Goal: Task Accomplishment & Management: Use online tool/utility

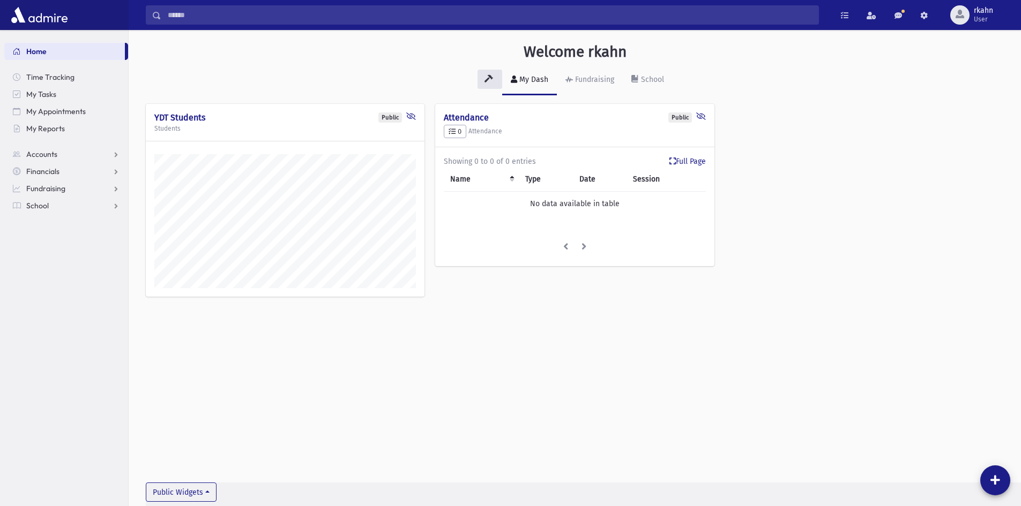
scroll to position [500, 892]
click at [48, 150] on span "Accounts" at bounding box center [41, 154] width 31 height 10
click at [53, 173] on span "Account List" at bounding box center [52, 172] width 41 height 10
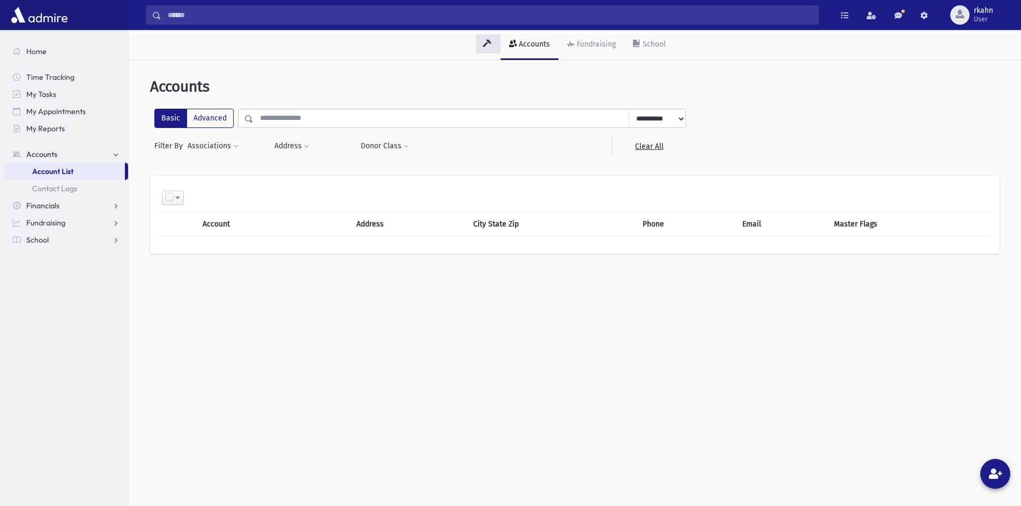
click at [288, 111] on input "text" at bounding box center [441, 118] width 376 height 19
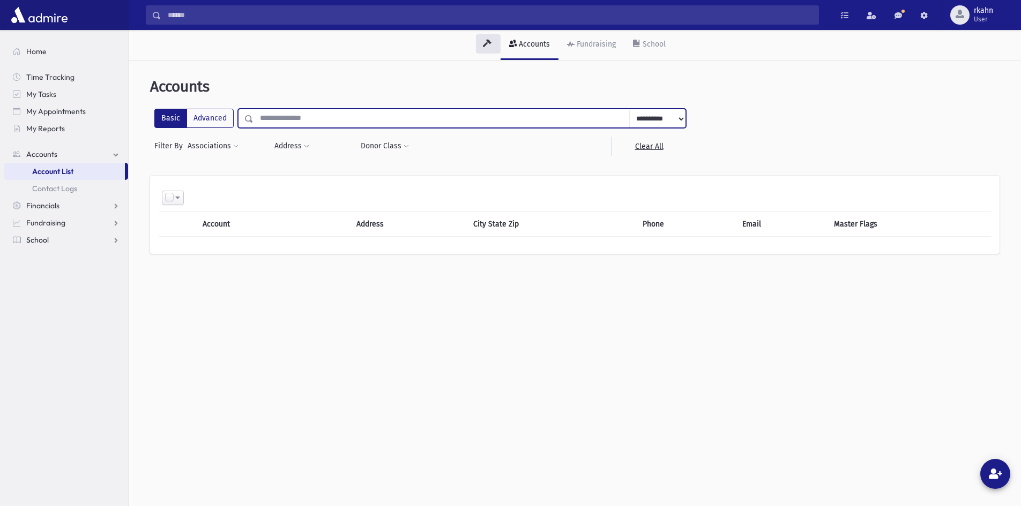
click at [49, 237] on link "School" at bounding box center [66, 239] width 124 height 17
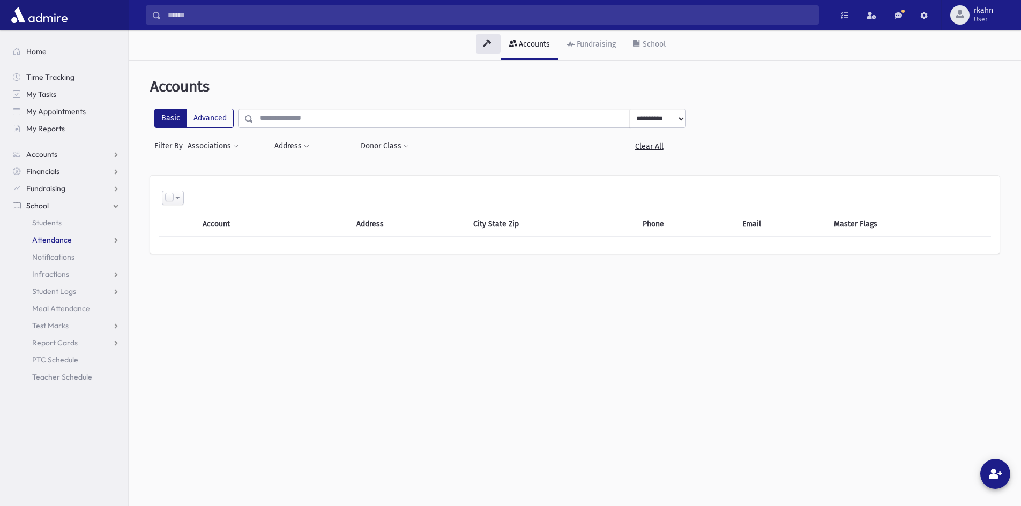
click at [58, 239] on span "Attendance" at bounding box center [52, 240] width 40 height 10
click at [55, 256] on span "Entry" at bounding box center [50, 257] width 18 height 10
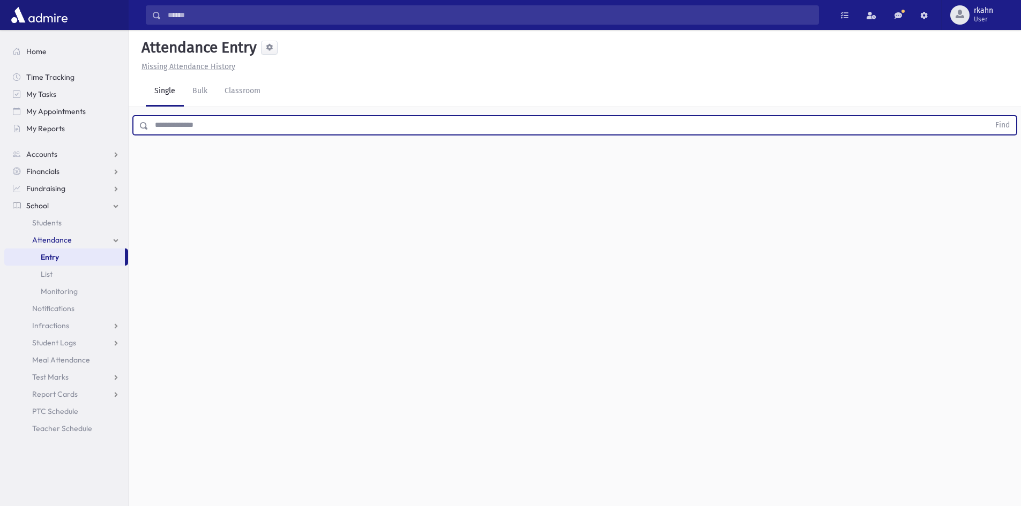
click at [252, 125] on input "text" at bounding box center [568, 125] width 841 height 19
click at [989, 116] on button "Find" at bounding box center [1002, 125] width 27 height 18
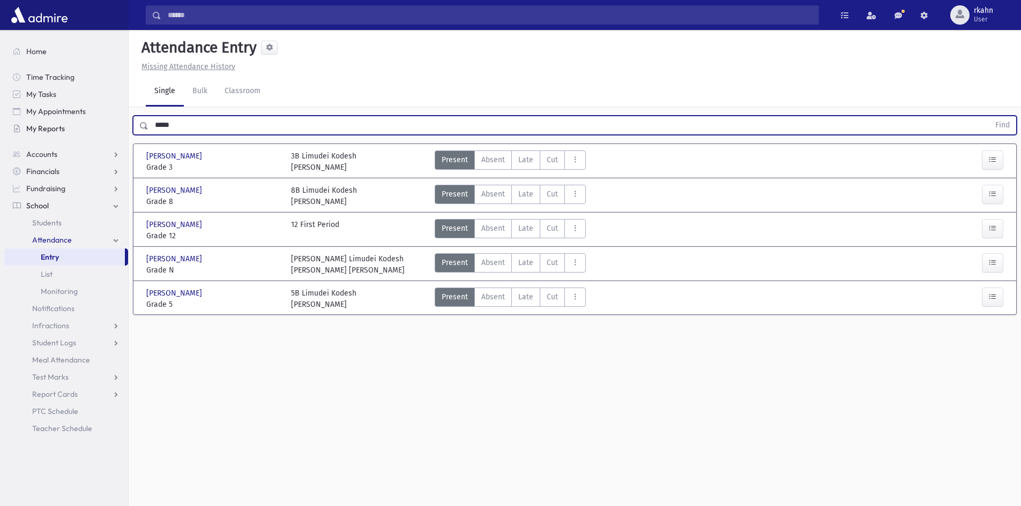
drag, startPoint x: 213, startPoint y: 125, endPoint x: 36, endPoint y: 131, distance: 176.4
click at [16, 126] on div "Search Results All Accounts" at bounding box center [510, 265] width 1021 height 530
type input "****"
click at [989, 116] on button "Find" at bounding box center [1002, 125] width 27 height 18
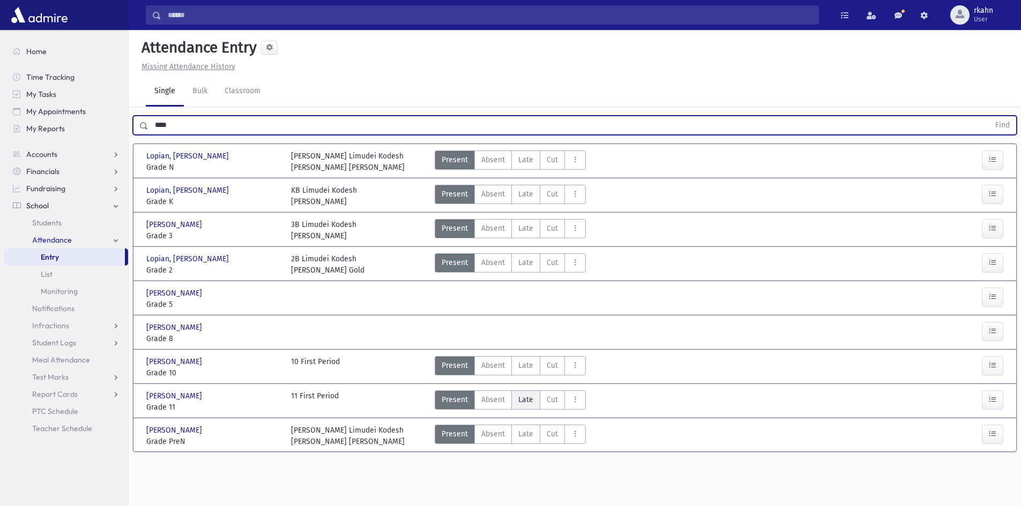
click at [525, 403] on span "Late" at bounding box center [525, 399] width 15 height 11
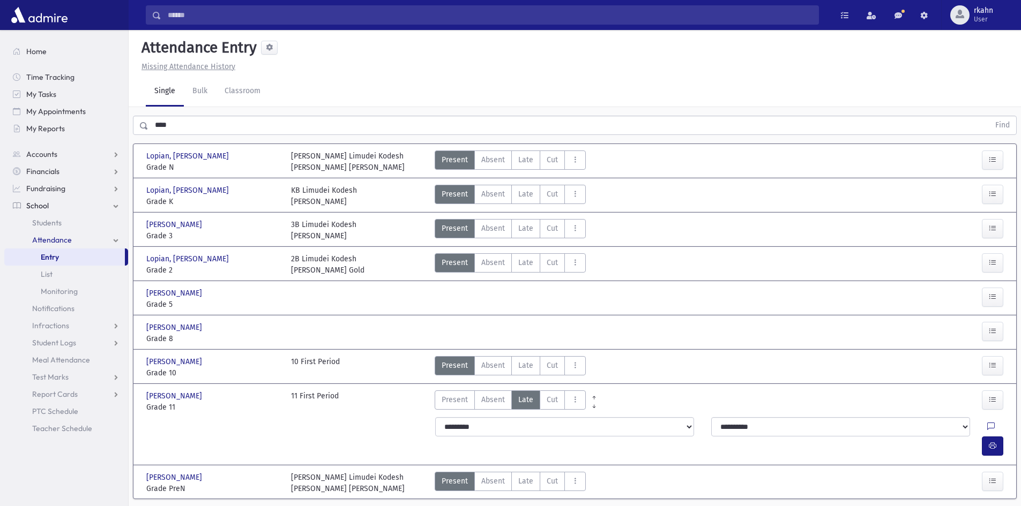
click at [596, 436] on div "**********" at bounding box center [721, 436] width 584 height 47
click at [598, 432] on select "**********" at bounding box center [564, 426] width 259 height 19
click at [435, 417] on select "**********" at bounding box center [564, 426] width 259 height 19
click at [762, 427] on select "**********" at bounding box center [840, 426] width 259 height 19
select select "*********"
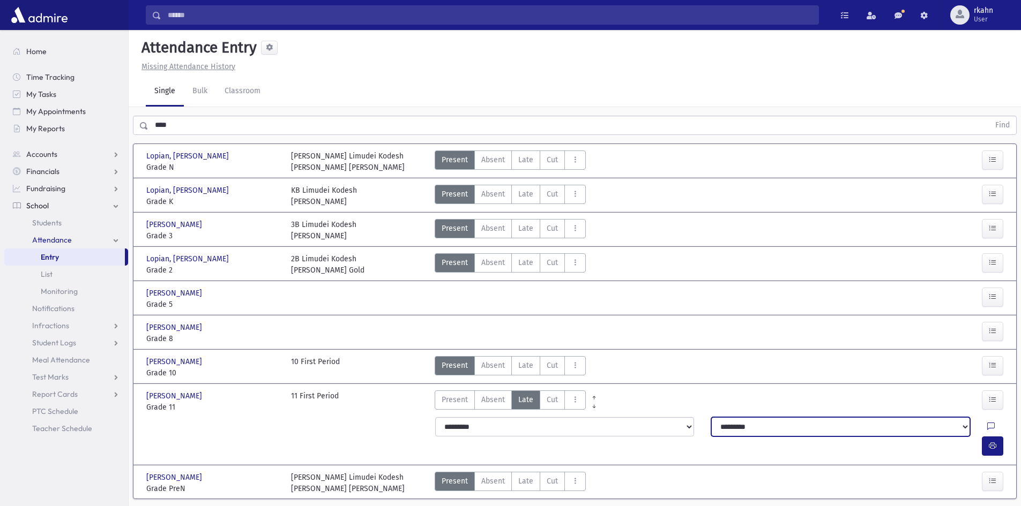
click at [711, 417] on select "**********" at bounding box center [840, 426] width 259 height 19
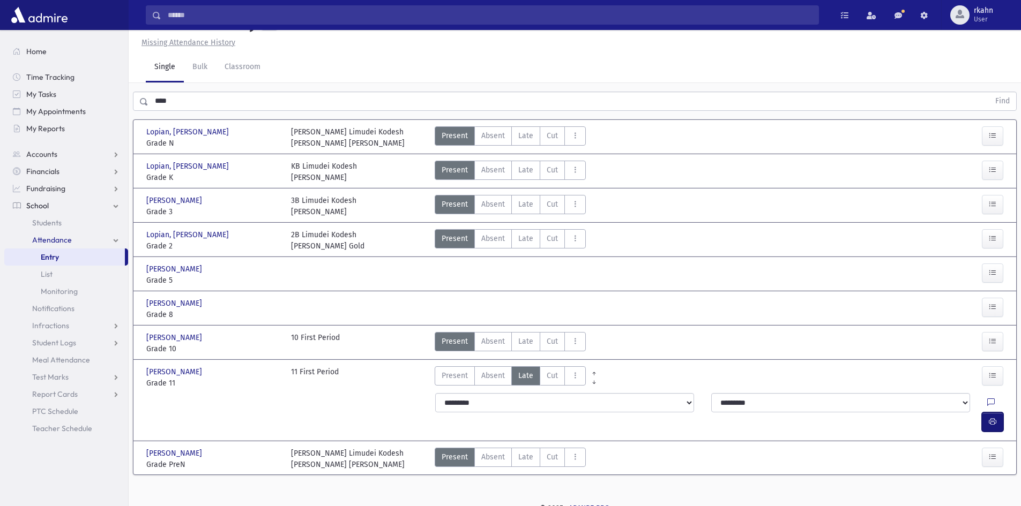
click at [992, 417] on icon "button" at bounding box center [993, 421] width 8 height 9
click at [51, 275] on span "List" at bounding box center [47, 275] width 12 height 10
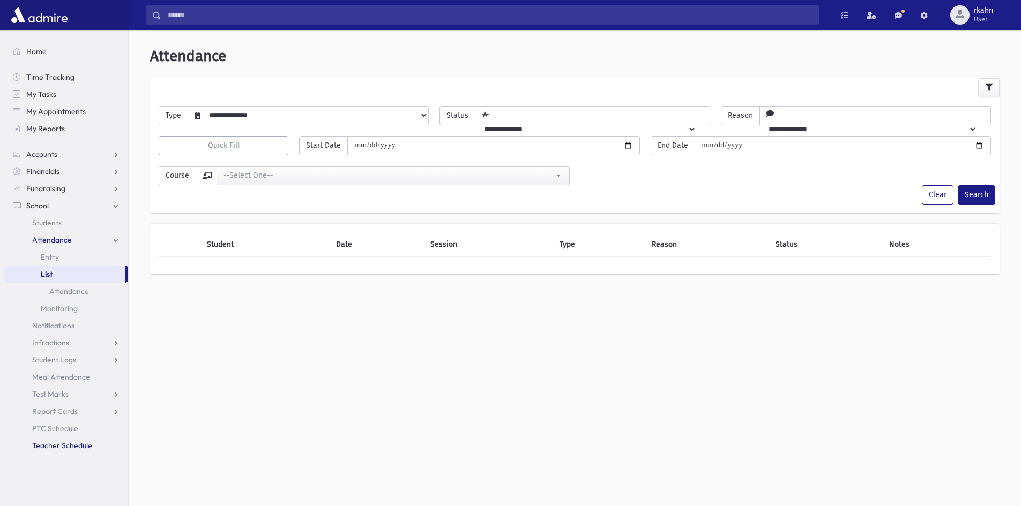
click at [52, 443] on span "Teacher Schedule" at bounding box center [62, 446] width 60 height 10
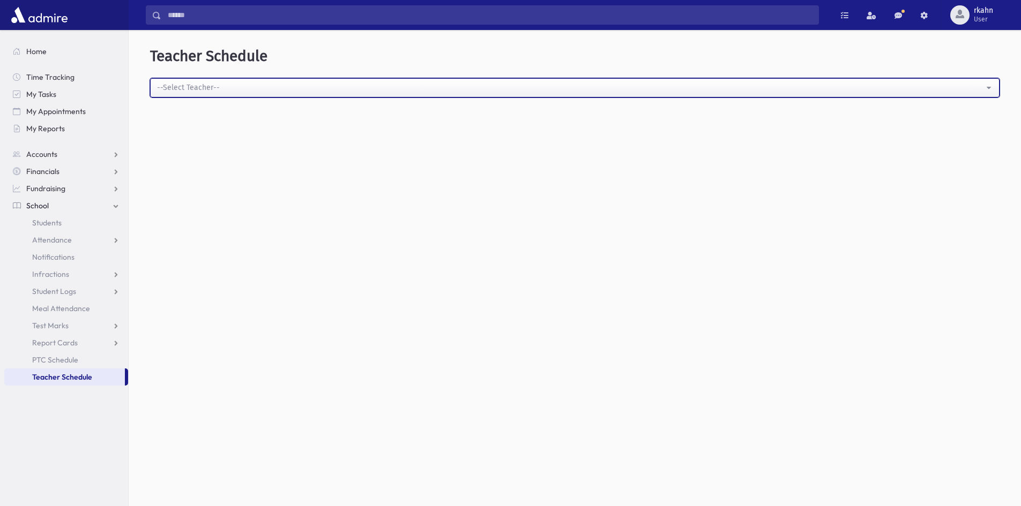
click at [181, 87] on div "--Select Teacher--" at bounding box center [570, 87] width 827 height 11
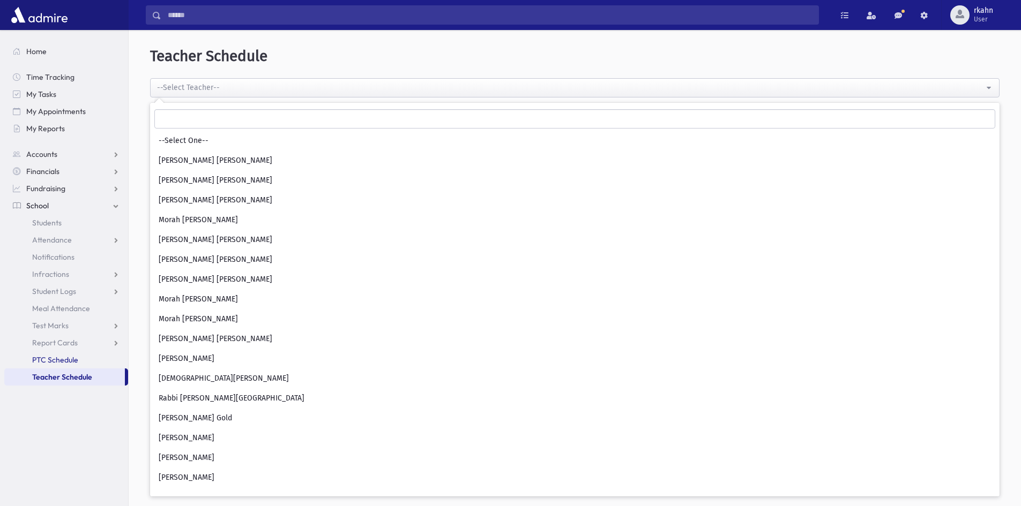
click at [59, 362] on span "PTC Schedule" at bounding box center [55, 360] width 46 height 10
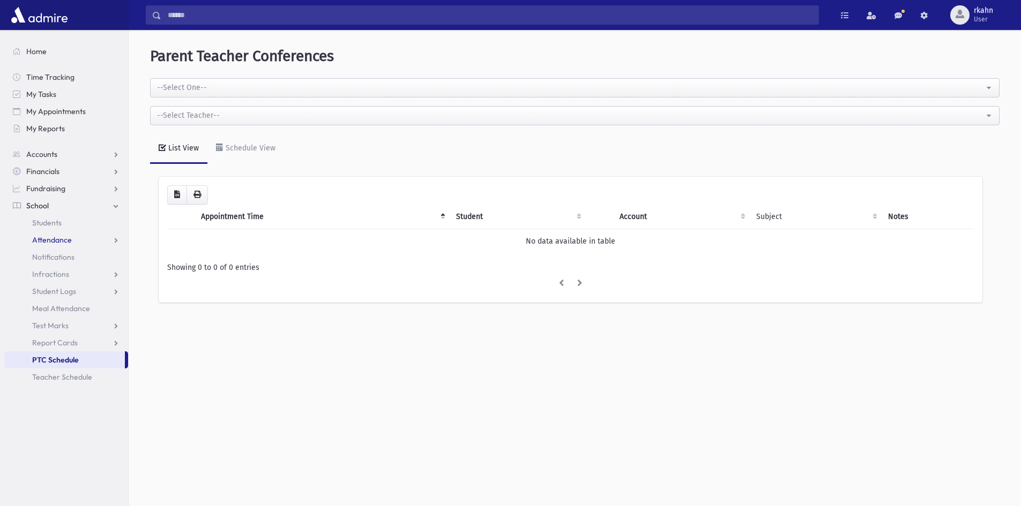
click at [55, 237] on span "Attendance" at bounding box center [52, 240] width 40 height 10
click at [52, 221] on span "Students" at bounding box center [46, 223] width 29 height 10
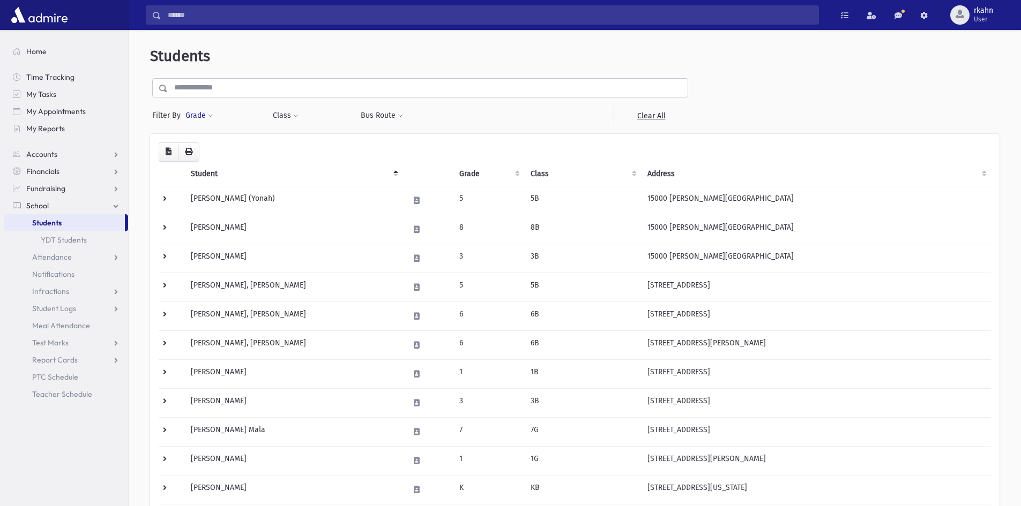
click at [193, 116] on button "Grade" at bounding box center [199, 115] width 29 height 19
click at [214, 142] on ul at bounding box center [247, 146] width 111 height 16
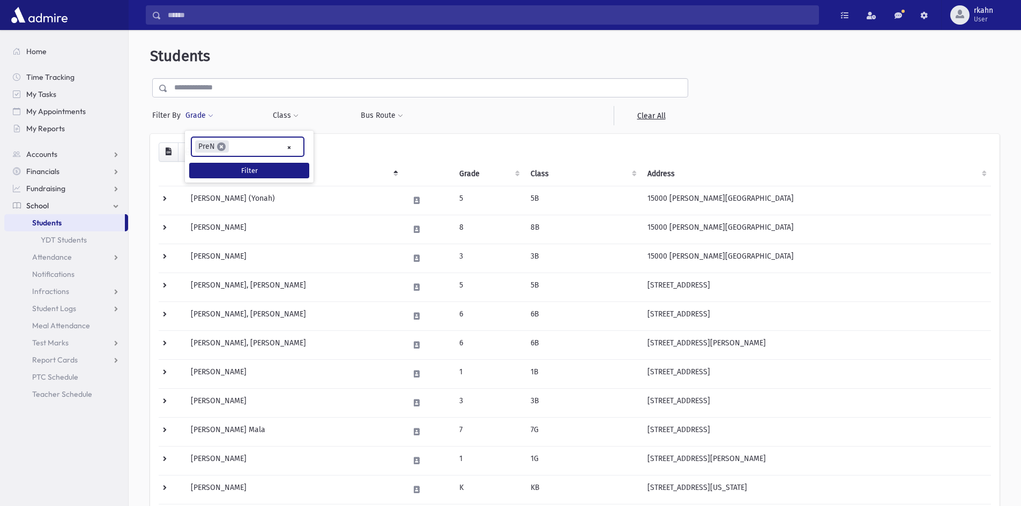
click at [221, 146] on span "×" at bounding box center [221, 147] width 9 height 9
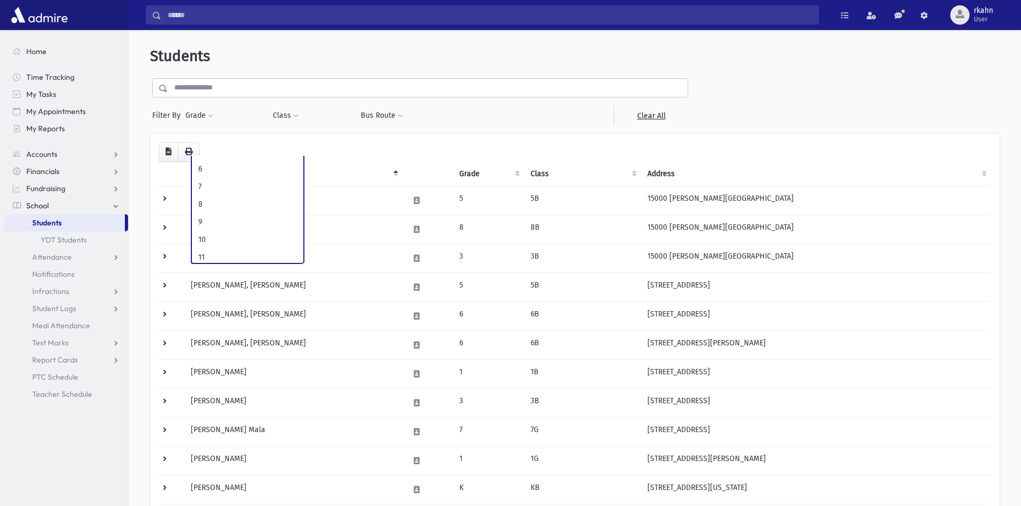
scroll to position [158, 0]
select select "**"
click at [211, 116] on span at bounding box center [210, 116] width 5 height 6
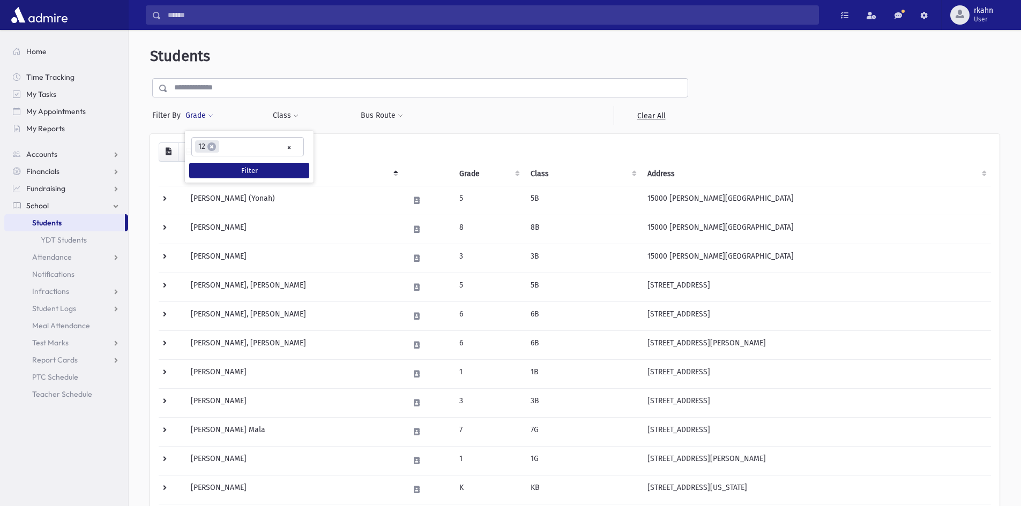
click at [255, 118] on div "Grade **** * * * * * * * * * * * ** ** ** × × 12 Filter" at bounding box center [223, 115] width 77 height 19
click at [219, 168] on button "Filter" at bounding box center [249, 171] width 120 height 16
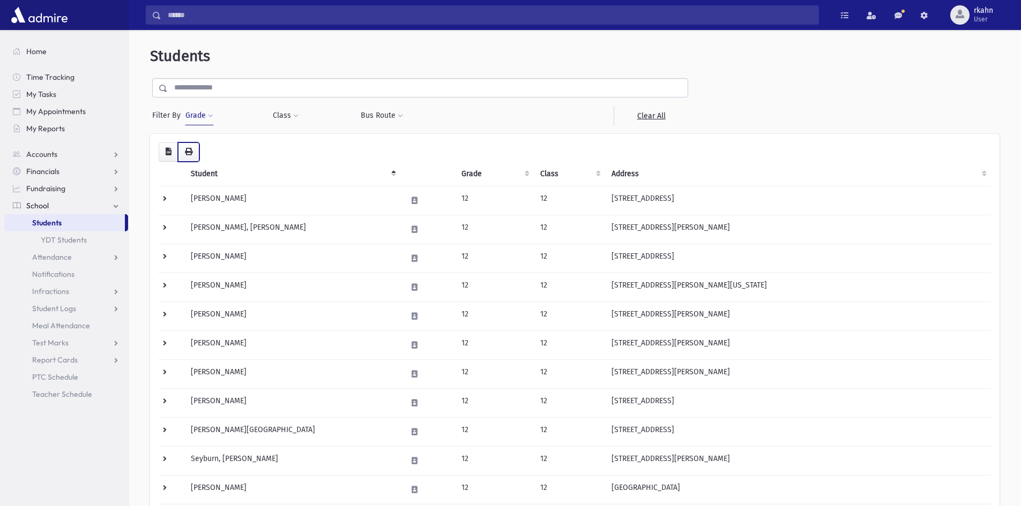
click at [192, 155] on button "button" at bounding box center [188, 152] width 21 height 19
click at [196, 119] on button "Grade" at bounding box center [199, 115] width 29 height 19
click at [210, 149] on span "×" at bounding box center [211, 147] width 9 height 9
click at [207, 119] on button "Grade" at bounding box center [199, 115] width 29 height 19
click at [236, 145] on ul at bounding box center [247, 146] width 111 height 16
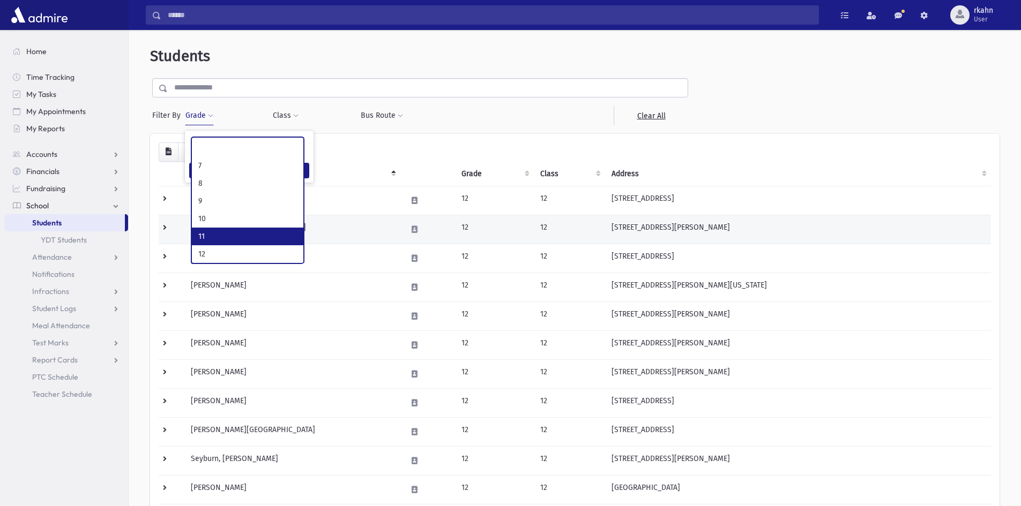
scroll to position [135, 0]
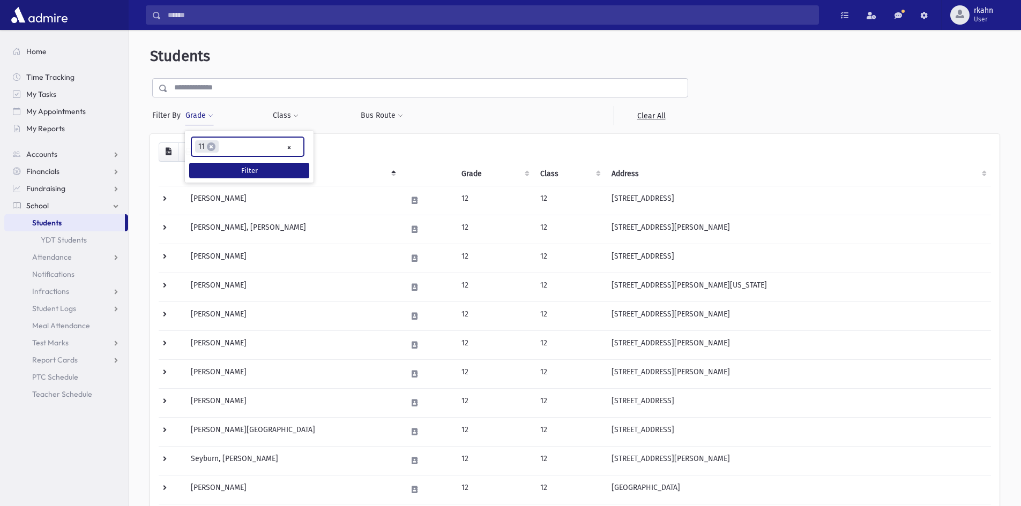
click at [747, 107] on form "**********" at bounding box center [574, 101] width 849 height 47
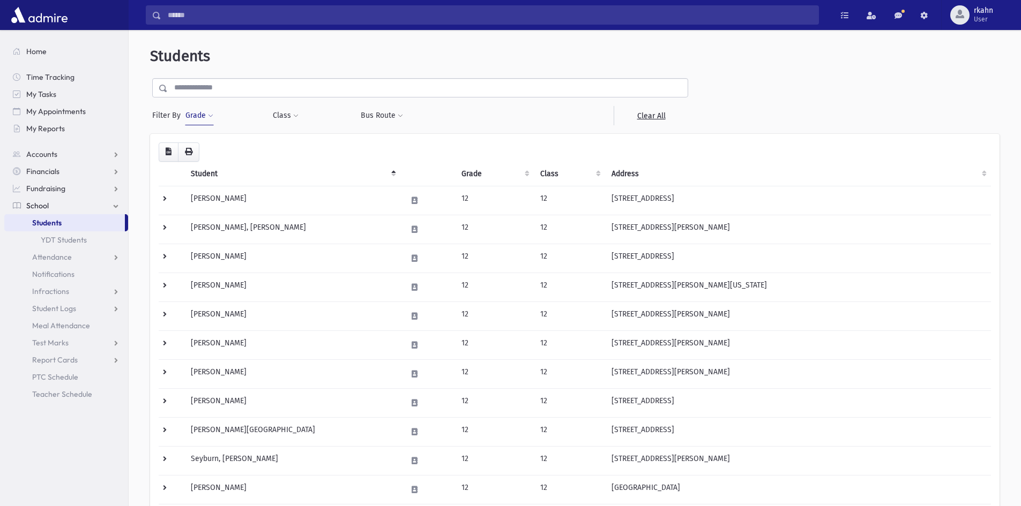
click at [206, 122] on button "Grade" at bounding box center [199, 115] width 29 height 19
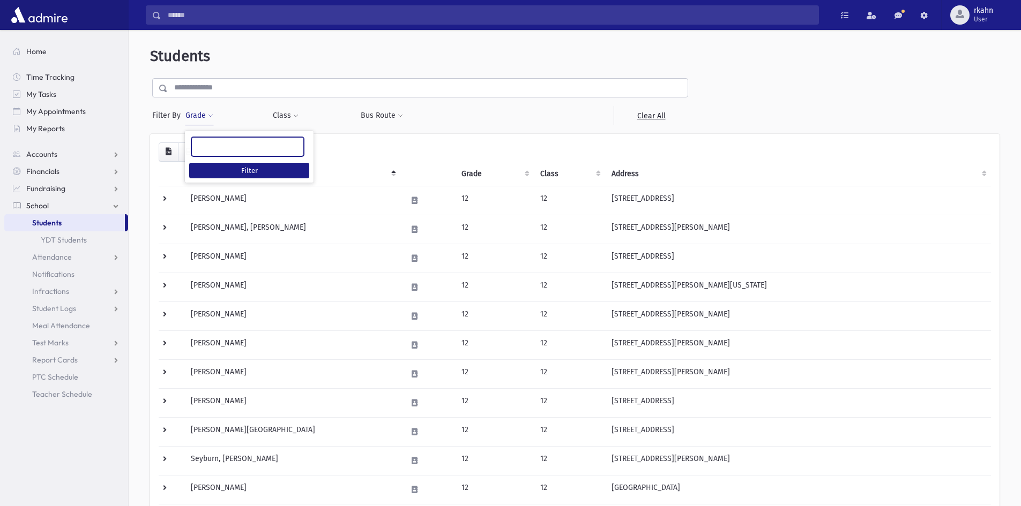
click at [223, 151] on ul at bounding box center [247, 146] width 111 height 16
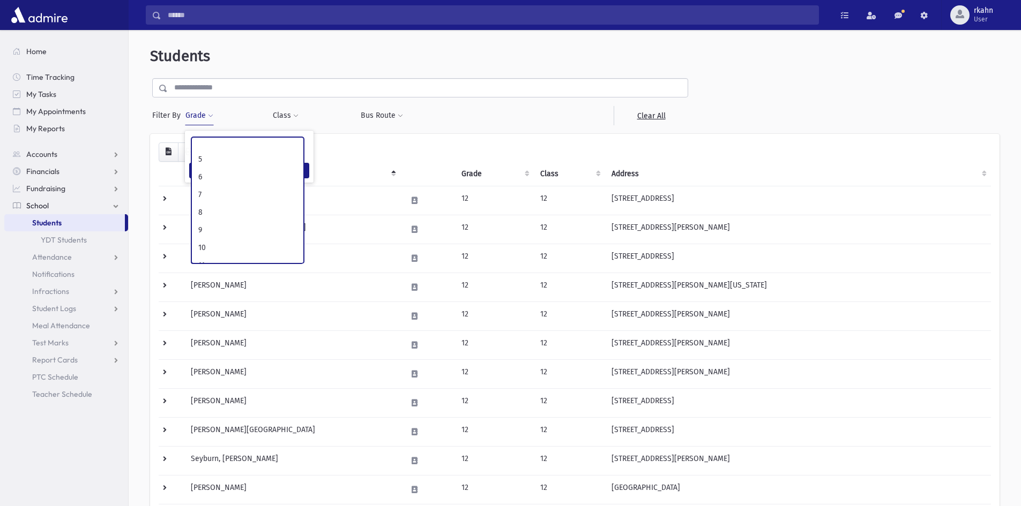
scroll to position [140, 0]
select select "**"
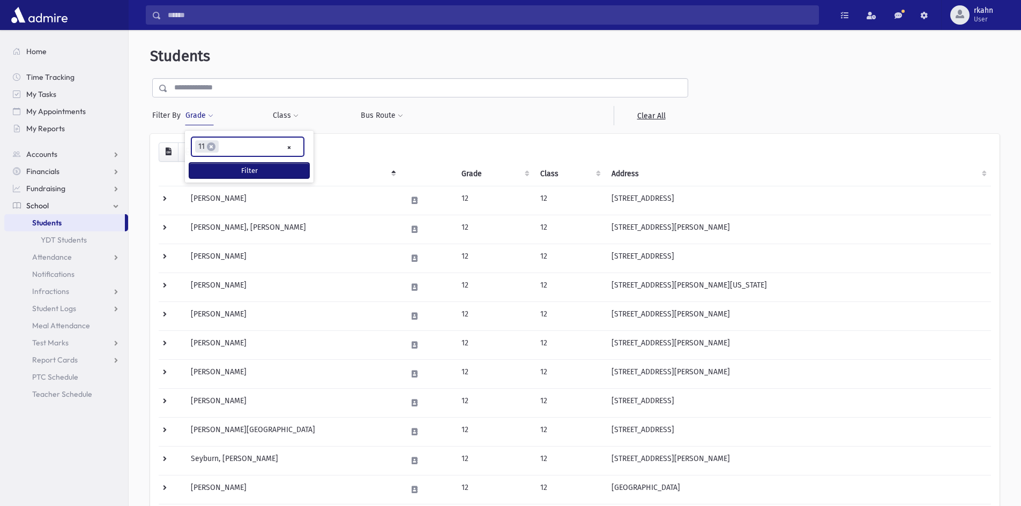
click at [218, 171] on button "Filter" at bounding box center [249, 171] width 120 height 16
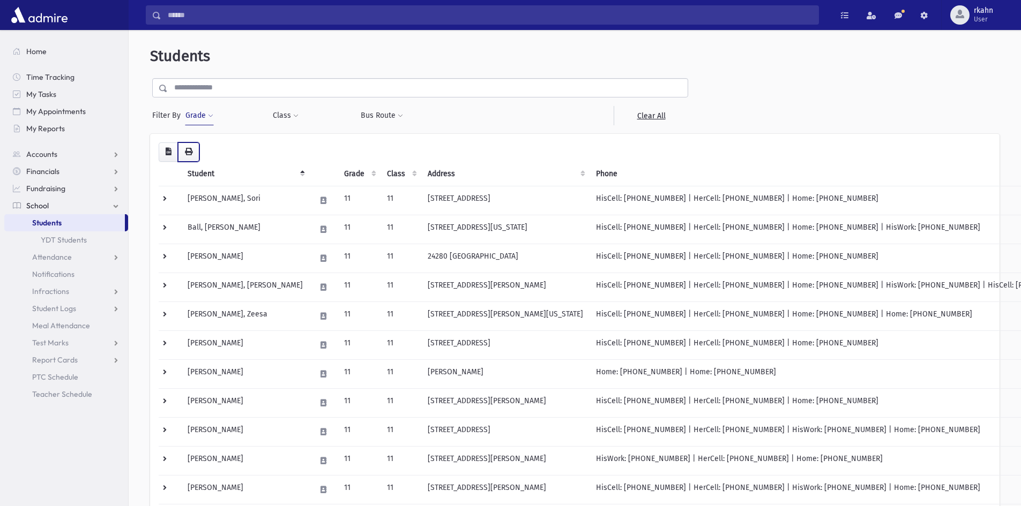
click at [184, 153] on button "button" at bounding box center [188, 152] width 21 height 19
click at [202, 113] on button "Grade" at bounding box center [199, 115] width 29 height 19
click at [214, 150] on span "×" at bounding box center [211, 147] width 9 height 9
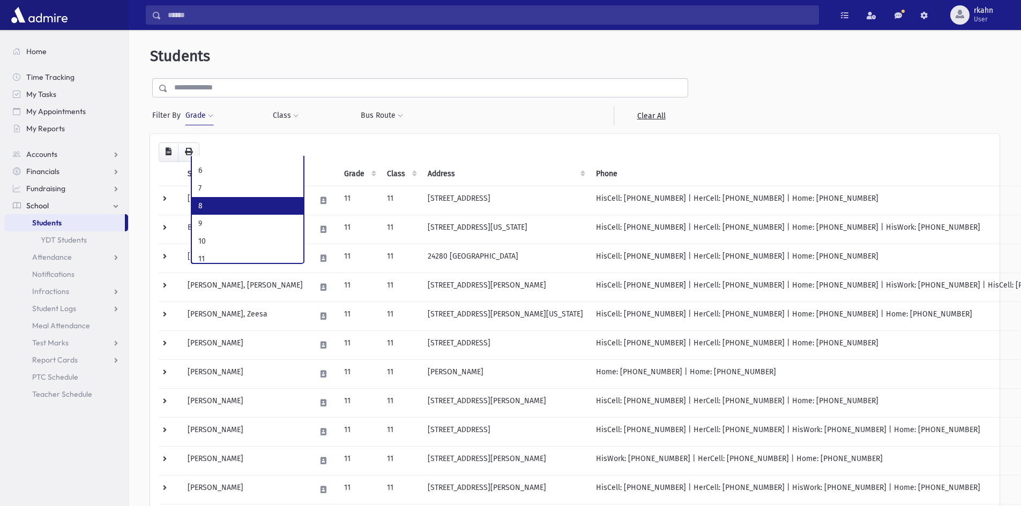
scroll to position [148, 0]
select select "**"
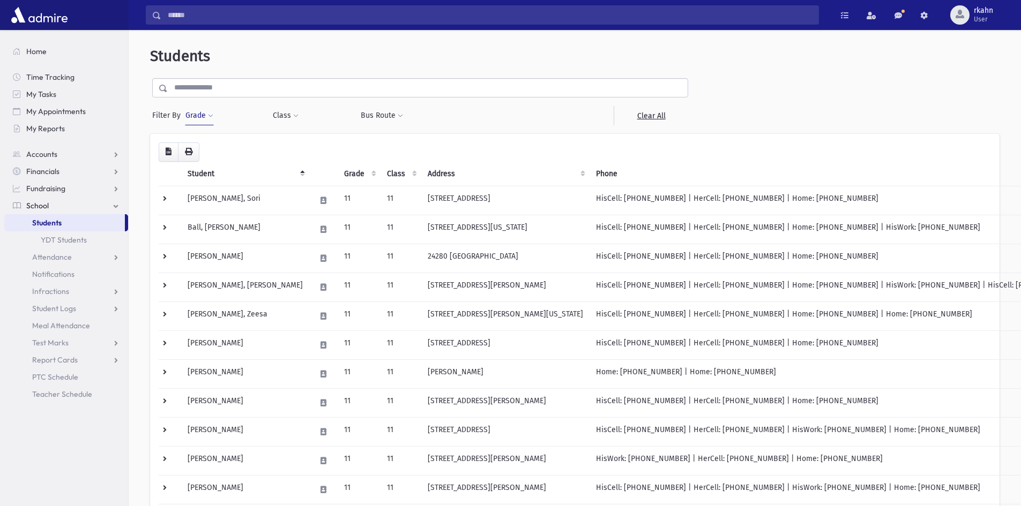
click at [211, 116] on span at bounding box center [210, 116] width 5 height 6
click at [213, 169] on button "Filter" at bounding box center [249, 171] width 120 height 16
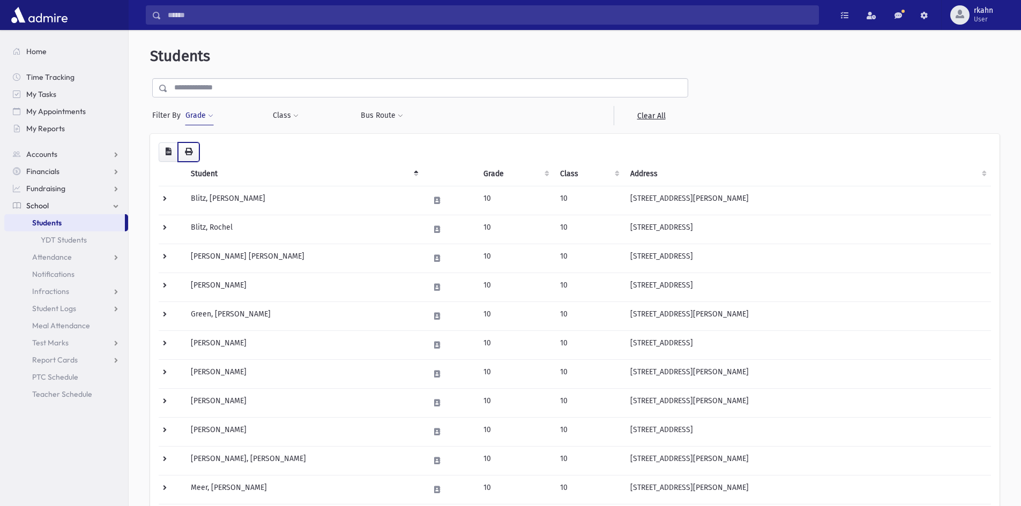
click at [184, 152] on button "button" at bounding box center [188, 152] width 21 height 19
click at [209, 117] on span at bounding box center [210, 116] width 5 height 6
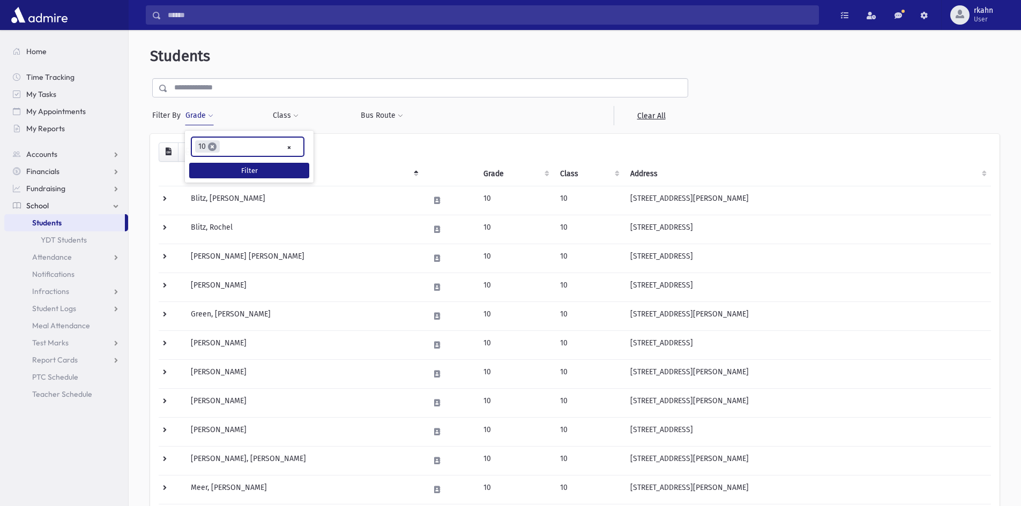
click at [213, 147] on span "×" at bounding box center [212, 147] width 9 height 9
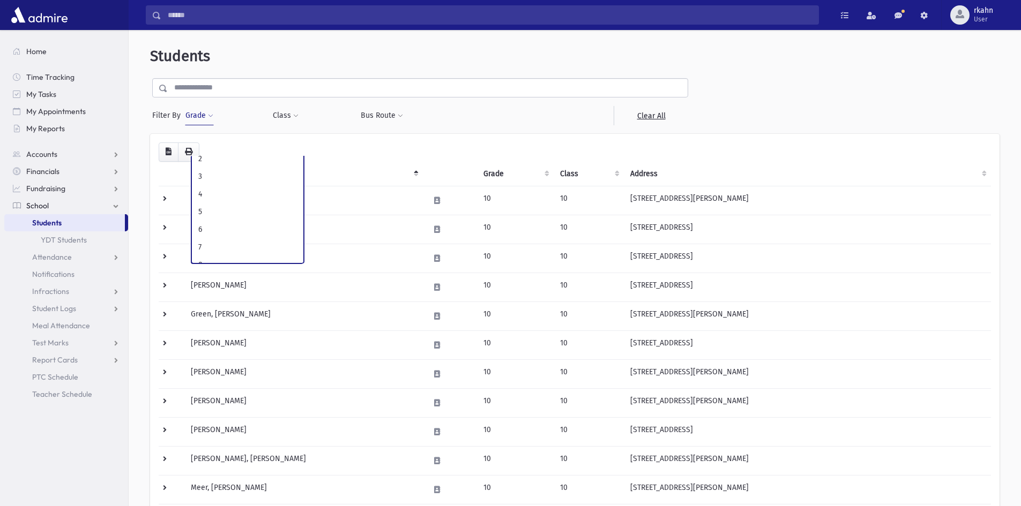
scroll to position [158, 0]
click at [212, 115] on span at bounding box center [210, 116] width 5 height 6
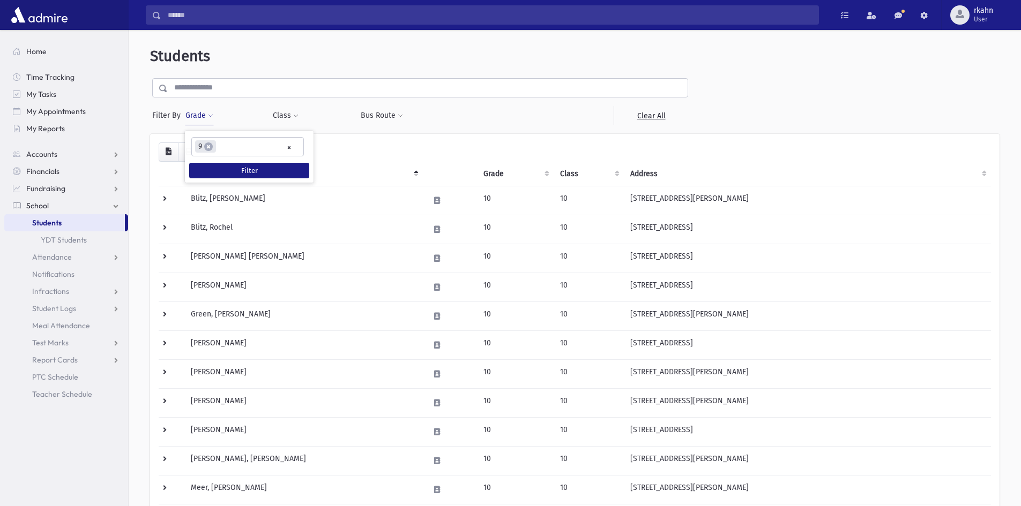
click at [212, 115] on span at bounding box center [210, 116] width 5 height 6
click at [200, 120] on button "Grade" at bounding box center [199, 115] width 29 height 19
click at [214, 151] on ul at bounding box center [247, 146] width 111 height 16
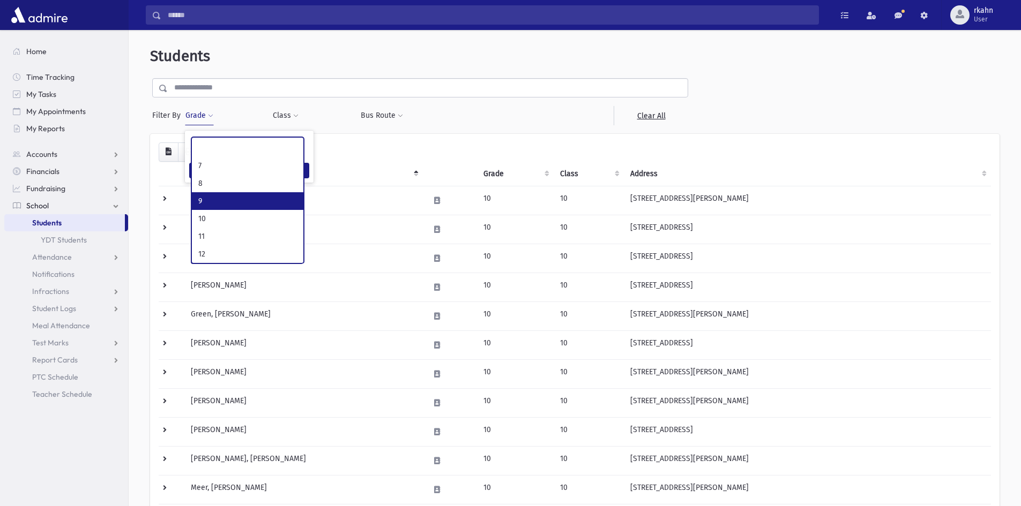
select select "**"
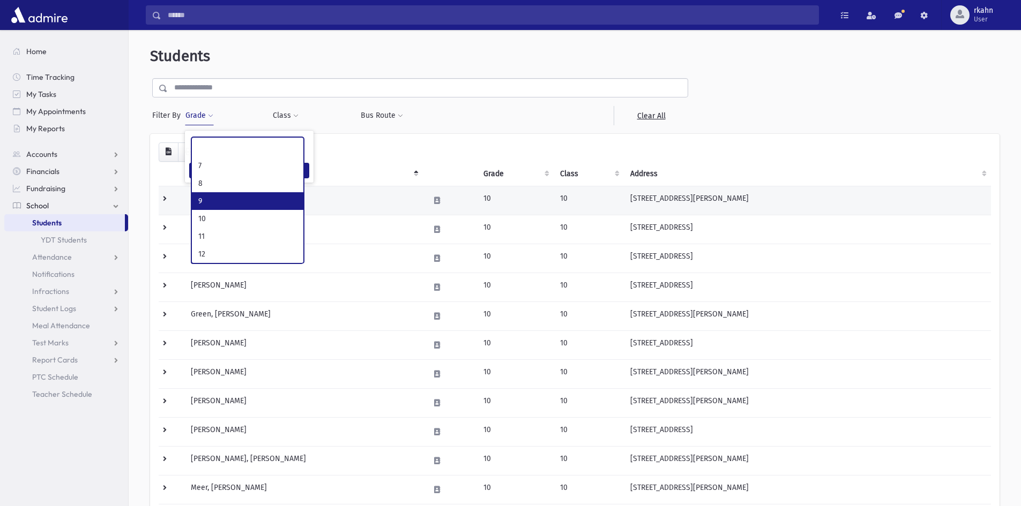
scroll to position [116, 0]
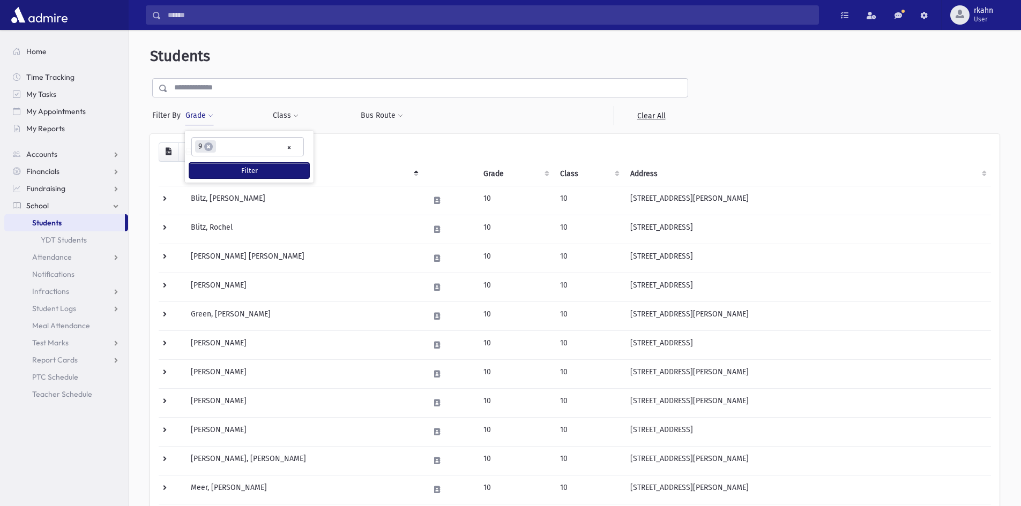
click at [219, 173] on button "Filter" at bounding box center [249, 171] width 120 height 16
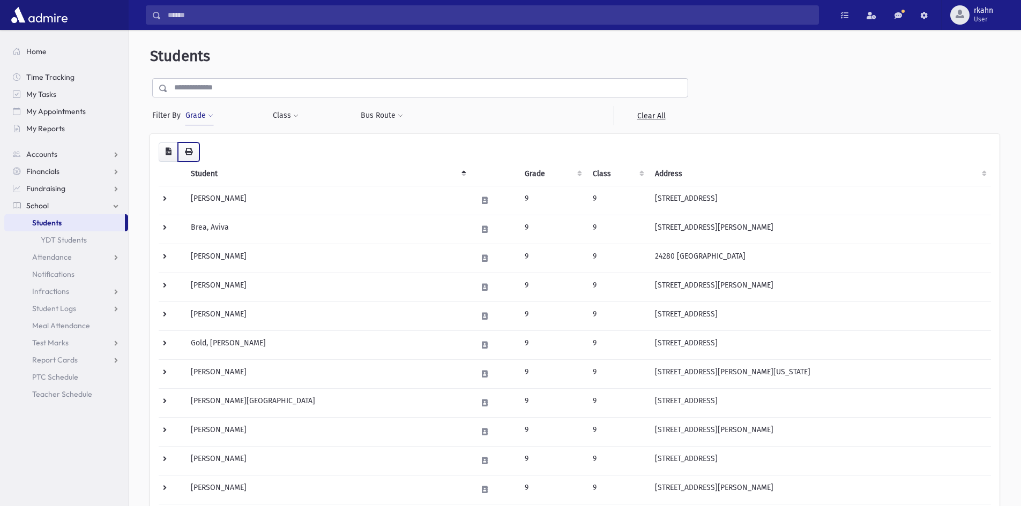
click at [197, 155] on button "button" at bounding box center [188, 152] width 21 height 19
